Goal: Check status: Check status

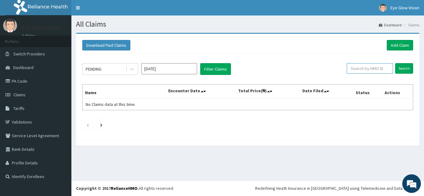
click at [372, 68] on input "text" at bounding box center [369, 68] width 46 height 11
click at [11, 94] on icon at bounding box center [9, 95] width 6 height 4
click at [374, 70] on input "text" at bounding box center [369, 68] width 46 height 11
type input "PPD/10021/C"
click at [405, 67] on input "Search" at bounding box center [404, 68] width 18 height 11
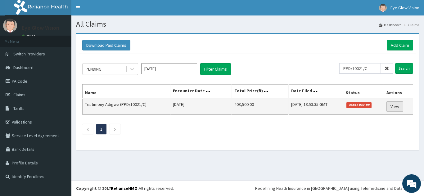
click at [395, 105] on link "View" at bounding box center [394, 106] width 17 height 11
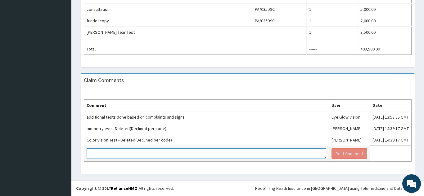
click at [265, 155] on textarea at bounding box center [206, 154] width 239 height 11
type textarea "what should we do next"
click at [331, 152] on button "Post Comment" at bounding box center [349, 154] width 36 height 11
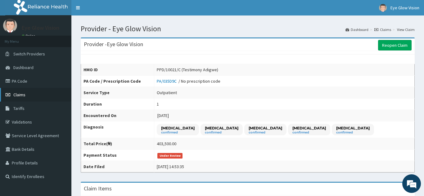
click at [27, 94] on link "Claims" at bounding box center [35, 95] width 71 height 14
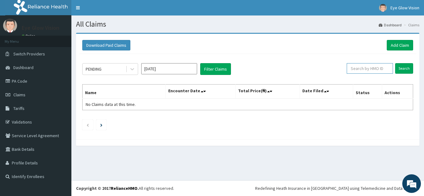
click at [360, 69] on input "text" at bounding box center [369, 68] width 46 height 11
type input "PPD/10021/A"
click at [405, 71] on input "Search" at bounding box center [404, 68] width 18 height 11
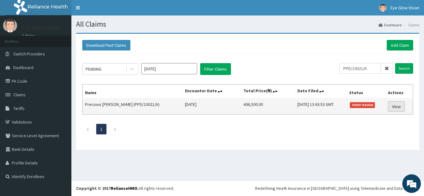
click at [395, 109] on link "View" at bounding box center [396, 106] width 17 height 11
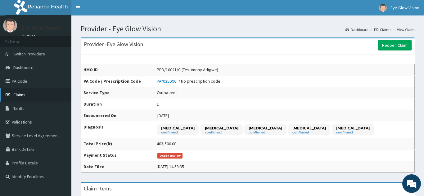
click at [18, 96] on span "Claims" at bounding box center [19, 95] width 12 height 6
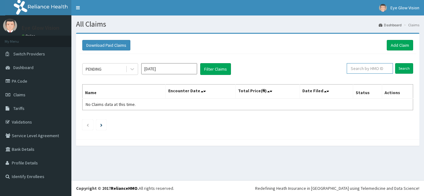
click at [363, 69] on input "text" at bounding box center [369, 68] width 46 height 11
type input "PPD/10021/B"
click at [395, 63] on input "Search" at bounding box center [404, 68] width 18 height 11
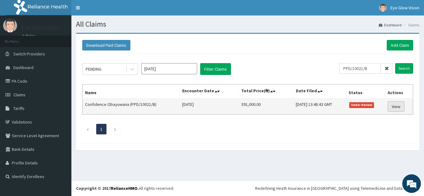
click at [394, 106] on link "View" at bounding box center [395, 106] width 17 height 11
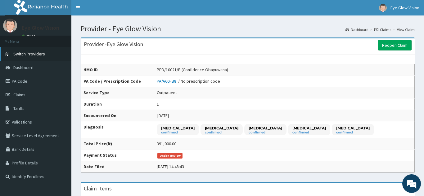
click at [41, 52] on span "Switch Providers" at bounding box center [29, 54] width 32 height 6
